Goal: Participate in discussion

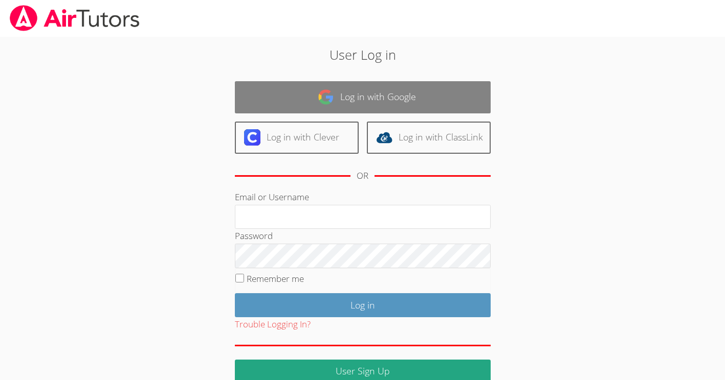
click at [325, 104] on img at bounding box center [326, 97] width 16 height 16
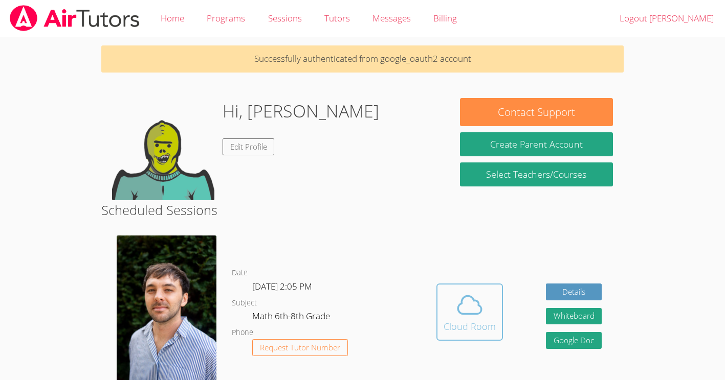
click at [471, 320] on div "Cloud Room" at bounding box center [469, 327] width 52 height 14
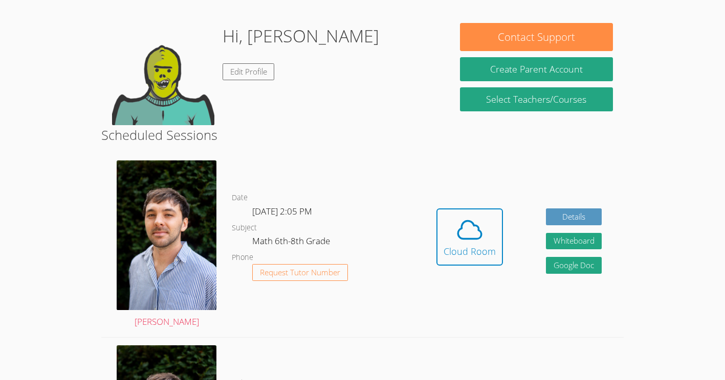
scroll to position [75, 0]
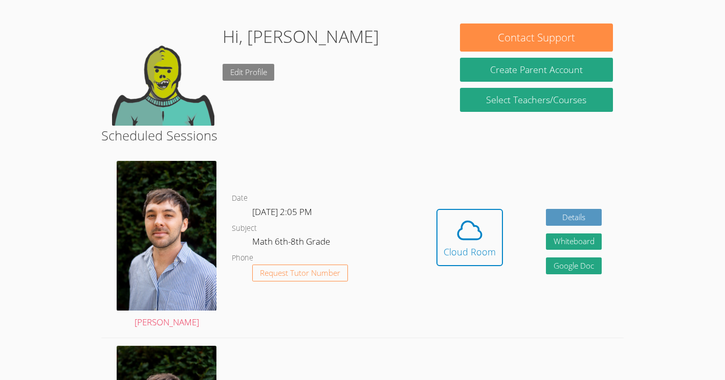
click at [265, 74] on link "Edit Profile" at bounding box center [248, 72] width 52 height 17
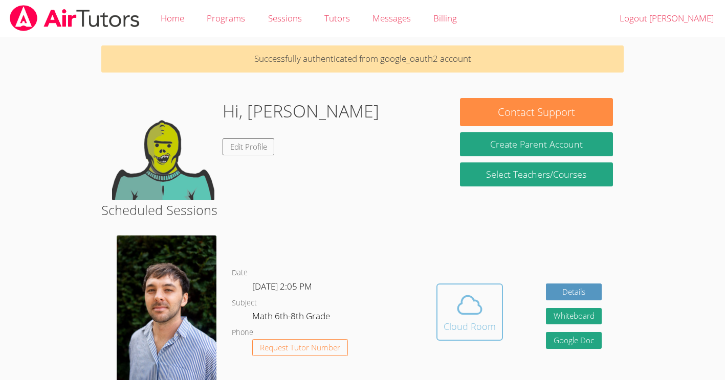
click at [462, 334] on div "Cloud Room" at bounding box center [469, 327] width 52 height 14
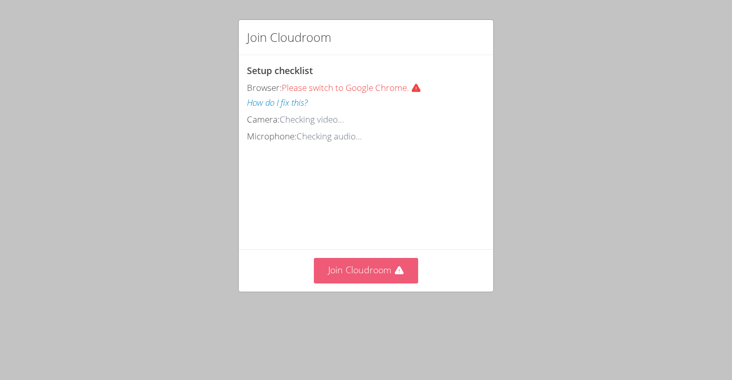
click at [376, 283] on button "Join Cloudroom" at bounding box center [366, 270] width 105 height 25
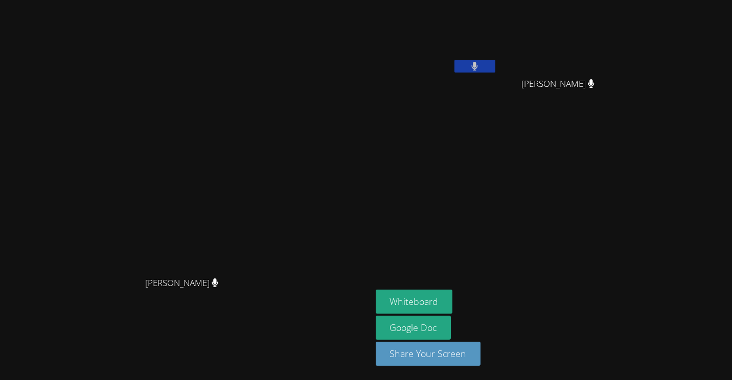
click at [262, 128] on video at bounding box center [185, 169] width 153 height 205
click at [496, 69] on button at bounding box center [475, 66] width 41 height 13
click at [496, 66] on button at bounding box center [475, 66] width 41 height 13
click at [478, 64] on icon at bounding box center [475, 66] width 6 height 9
click at [453, 298] on button "Whiteboard" at bounding box center [414, 302] width 77 height 24
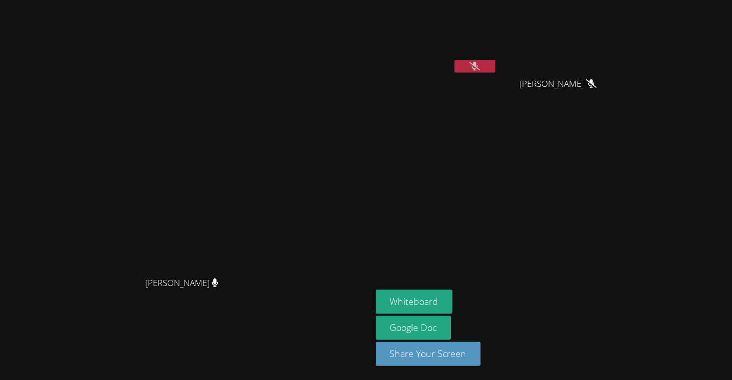
click at [480, 67] on icon at bounding box center [474, 66] width 11 height 9
click at [496, 69] on button at bounding box center [475, 66] width 41 height 13
click at [496, 65] on button at bounding box center [475, 66] width 41 height 13
click at [496, 73] on div at bounding box center [475, 67] width 41 height 15
click at [496, 63] on button at bounding box center [475, 66] width 41 height 13
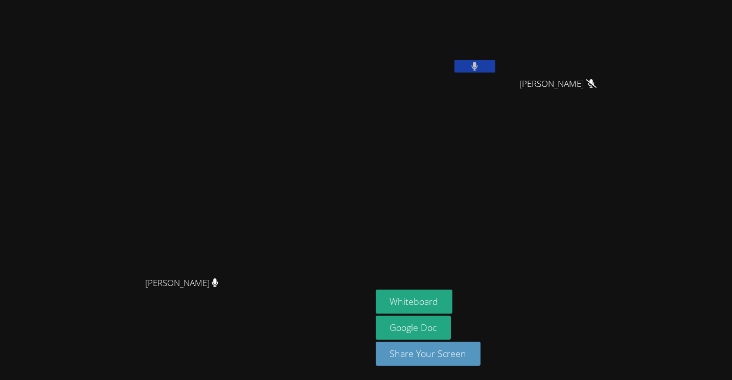
click at [496, 60] on button at bounding box center [475, 66] width 41 height 13
click at [496, 66] on button at bounding box center [475, 66] width 41 height 13
click at [496, 60] on button at bounding box center [475, 66] width 41 height 13
click at [496, 64] on button at bounding box center [475, 66] width 41 height 13
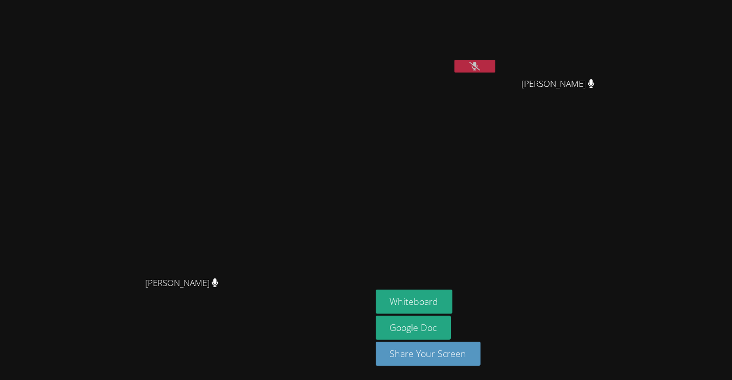
click at [480, 64] on icon at bounding box center [474, 66] width 11 height 9
click at [496, 66] on button at bounding box center [475, 66] width 41 height 13
click at [480, 65] on icon at bounding box center [474, 66] width 11 height 9
click at [478, 65] on icon at bounding box center [474, 66] width 7 height 9
click at [496, 64] on button at bounding box center [475, 66] width 41 height 13
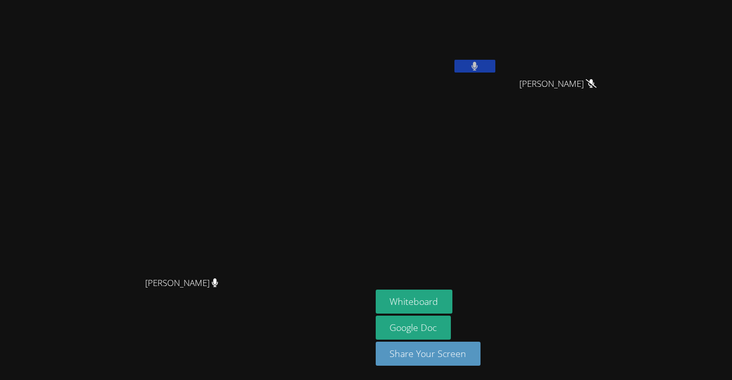
drag, startPoint x: 583, startPoint y: 66, endPoint x: 487, endPoint y: 96, distance: 101.1
click at [487, 96] on div "David Silva Fernandes" at bounding box center [437, 58] width 122 height 109
click at [496, 63] on button at bounding box center [475, 66] width 41 height 13
click at [496, 62] on button at bounding box center [475, 66] width 41 height 13
click at [496, 61] on button at bounding box center [475, 66] width 41 height 13
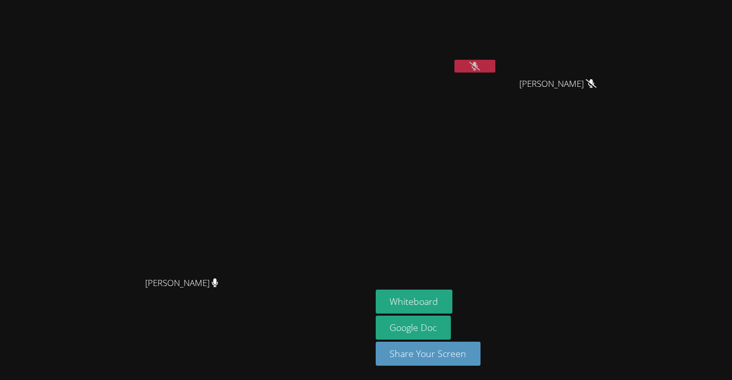
click at [496, 61] on button at bounding box center [475, 66] width 41 height 13
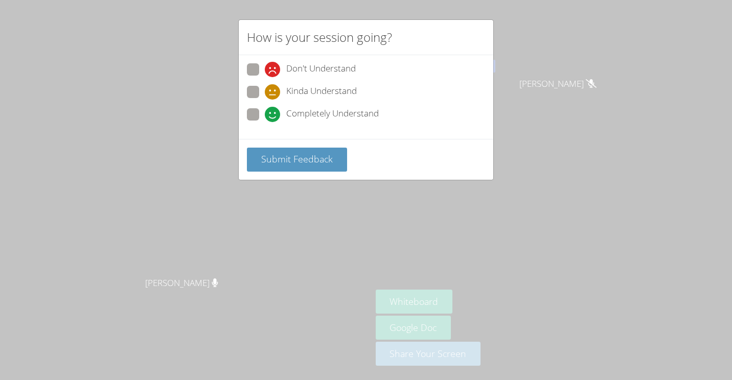
click at [272, 118] on icon at bounding box center [272, 114] width 15 height 15
click at [272, 117] on input "Completely Understand" at bounding box center [269, 112] width 9 height 9
radio input "true"
click at [287, 162] on span "Submit Feedback" at bounding box center [297, 159] width 72 height 12
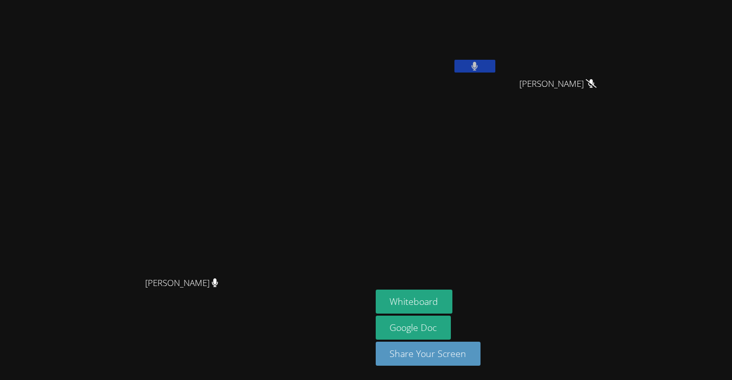
click at [478, 66] on icon at bounding box center [475, 66] width 6 height 9
click at [480, 66] on icon at bounding box center [474, 66] width 11 height 9
click at [479, 60] on button at bounding box center [475, 66] width 41 height 13
click at [479, 59] on video at bounding box center [437, 38] width 122 height 69
click at [480, 65] on icon at bounding box center [474, 66] width 11 height 9
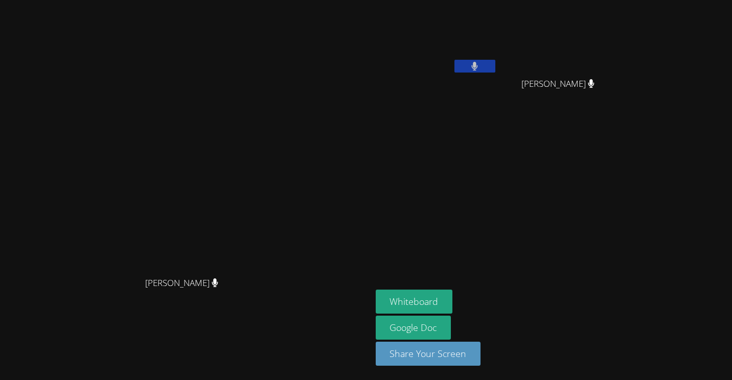
click at [474, 69] on button at bounding box center [475, 66] width 41 height 13
click at [429, 104] on div "David Silva Fernandes" at bounding box center [437, 58] width 122 height 109
click at [476, 62] on icon at bounding box center [474, 66] width 11 height 9
click at [494, 64] on button at bounding box center [475, 66] width 41 height 13
click at [496, 64] on button at bounding box center [475, 66] width 41 height 13
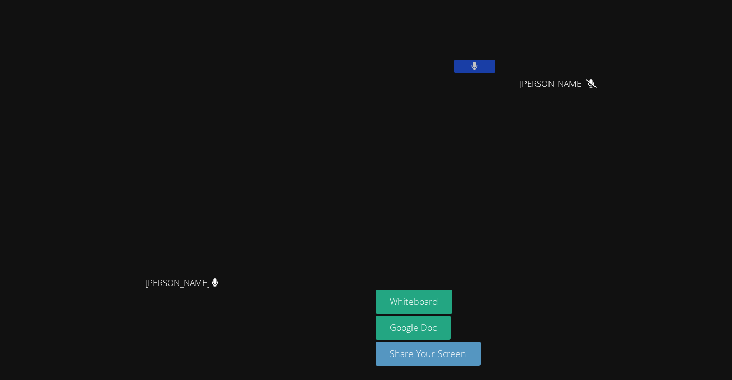
click at [496, 64] on button at bounding box center [475, 66] width 41 height 13
click at [492, 62] on button at bounding box center [475, 66] width 41 height 13
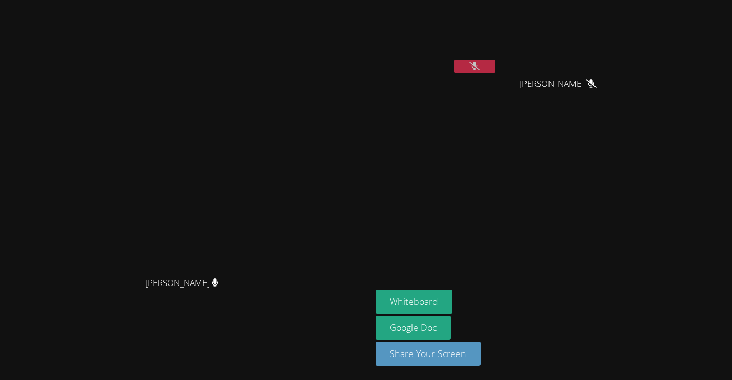
click at [492, 62] on button at bounding box center [475, 66] width 41 height 13
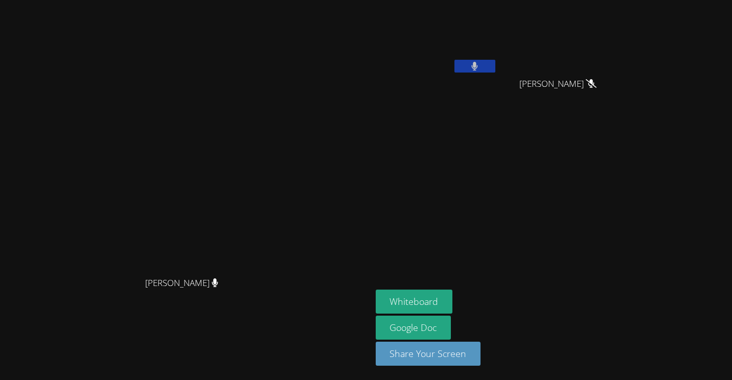
click at [492, 62] on button at bounding box center [475, 66] width 41 height 13
click at [498, 62] on div "David Silva Fernandes" at bounding box center [437, 40] width 122 height 73
click at [480, 66] on icon at bounding box center [474, 66] width 11 height 9
click at [496, 66] on button at bounding box center [475, 66] width 41 height 13
click at [480, 66] on icon at bounding box center [474, 66] width 11 height 9
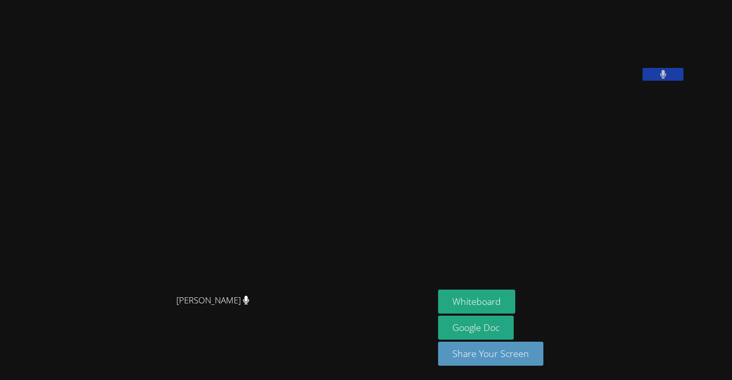
click at [521, 65] on video at bounding box center [514, 42] width 153 height 77
